Goal: Navigation & Orientation: Find specific page/section

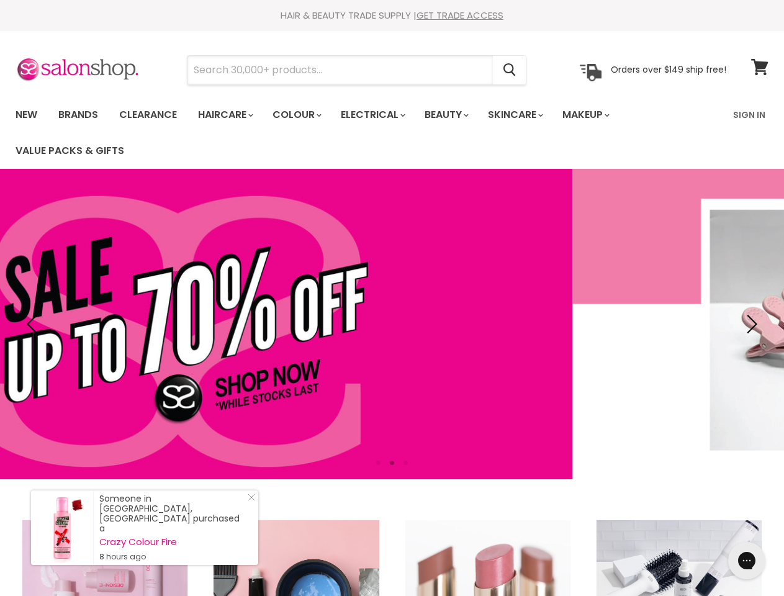
click at [341, 70] on input "Search" at bounding box center [339, 70] width 305 height 29
click at [510, 70] on icon "Search" at bounding box center [509, 70] width 12 height 13
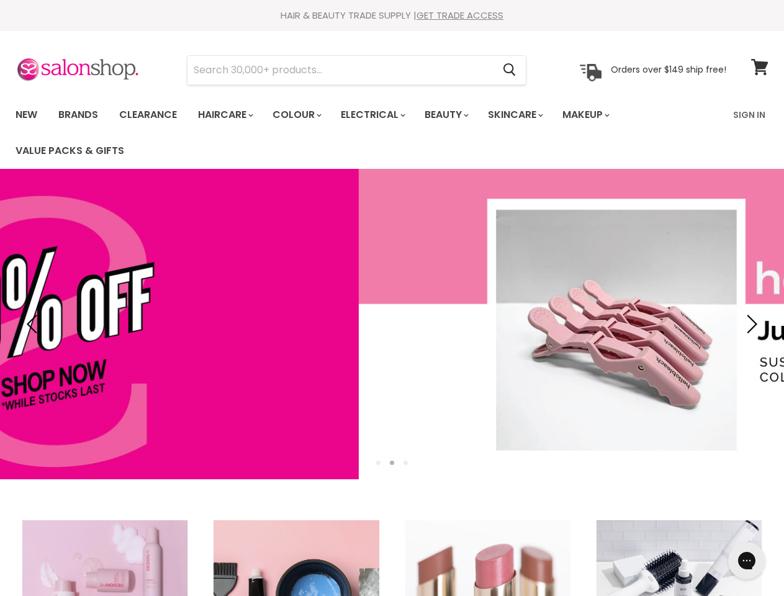
click at [229, 115] on link "Haircare" at bounding box center [225, 115] width 72 height 26
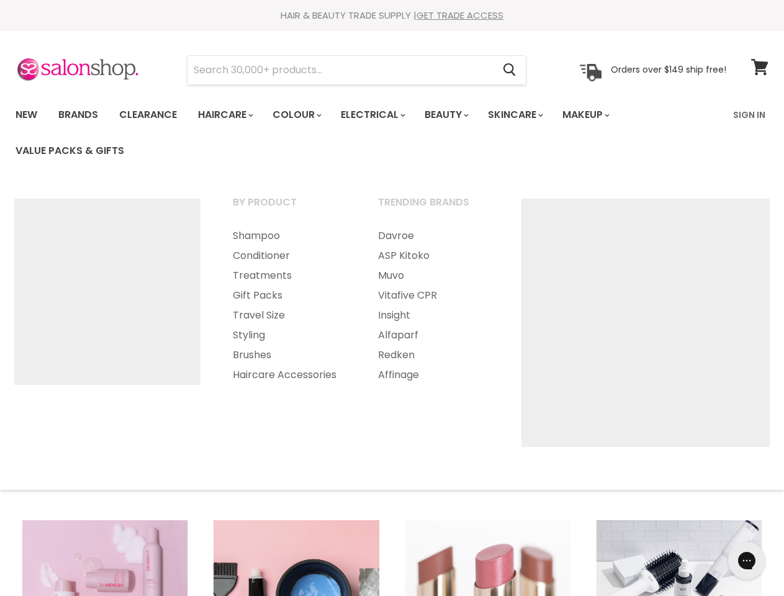
click at [304, 115] on link "Colour" at bounding box center [296, 115] width 66 height 26
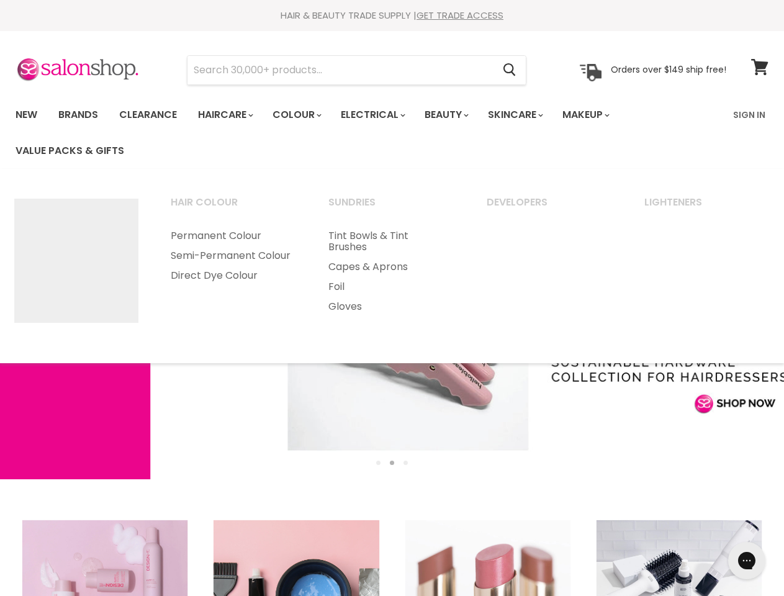
click at [381, 115] on link "Electrical" at bounding box center [371, 115] width 81 height 26
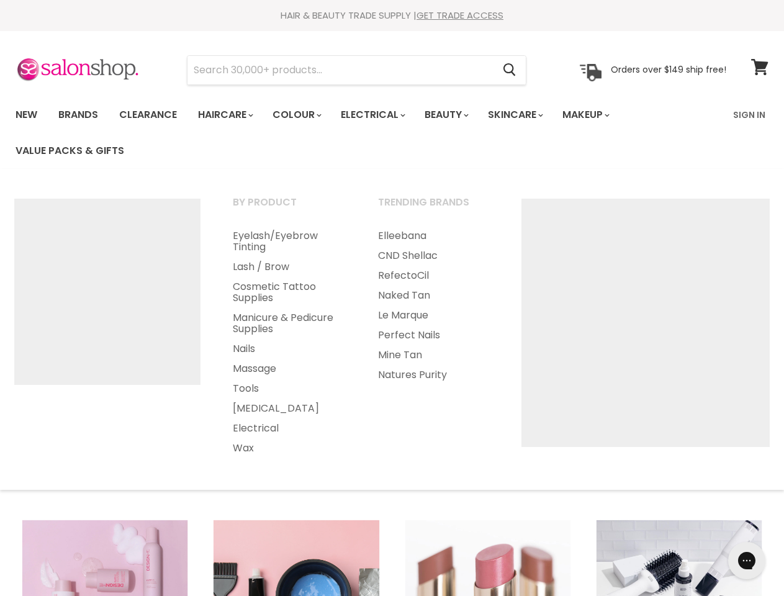
click at [457, 115] on link "Beauty" at bounding box center [445, 115] width 61 height 26
click at [529, 115] on link "Skincare" at bounding box center [515, 115] width 72 height 26
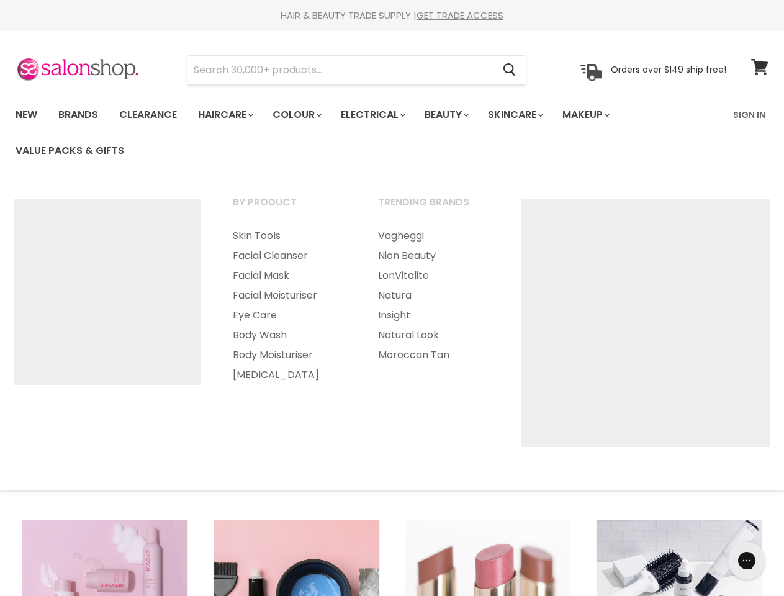
click at [603, 115] on link "Makeup" at bounding box center [585, 115] width 64 height 26
click at [34, 324] on img "Main menu" at bounding box center [107, 292] width 186 height 186
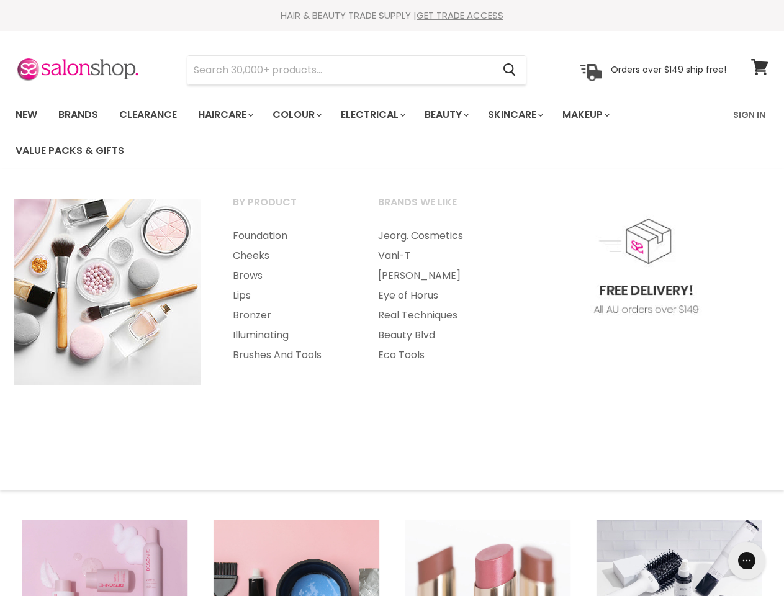
click at [505, 324] on link "Real Techniques" at bounding box center [434, 315] width 143 height 20
